Goal: Register for event/course

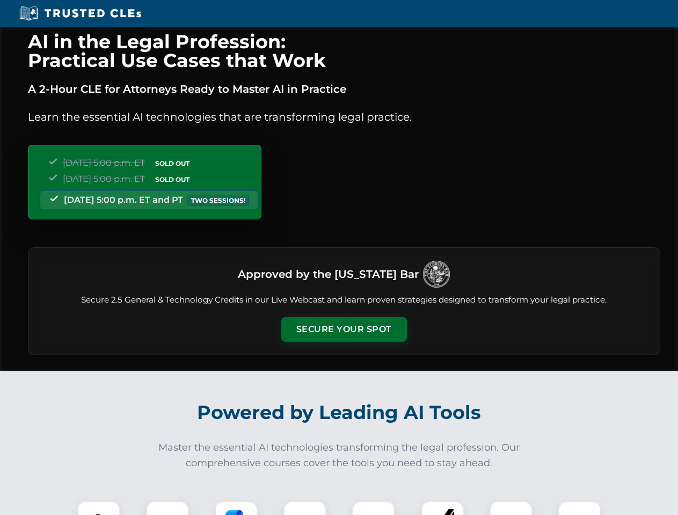
click at [344, 330] on button "Secure Your Spot" at bounding box center [344, 329] width 126 height 25
click at [99, 508] on img at bounding box center [98, 522] width 31 height 31
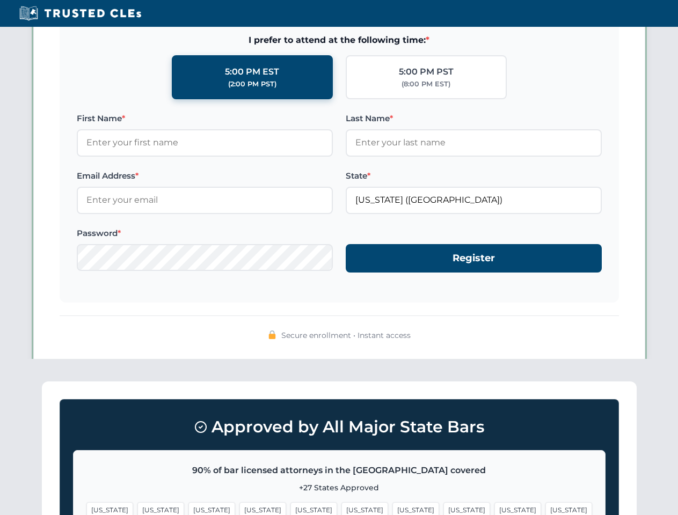
click at [392, 508] on span "[US_STATE]" at bounding box center [415, 510] width 47 height 16
click at [494, 508] on span "[US_STATE]" at bounding box center [517, 510] width 47 height 16
